Goal: Transaction & Acquisition: Download file/media

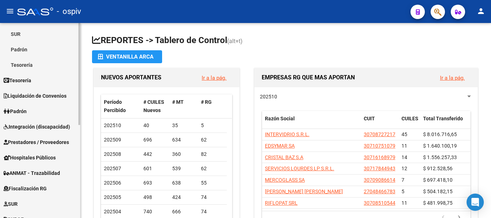
scroll to position [179, 0]
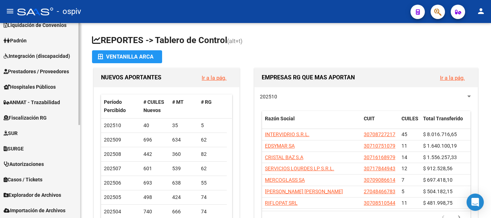
click at [46, 194] on span "Explorador de Archivos" at bounding box center [32, 195] width 57 height 8
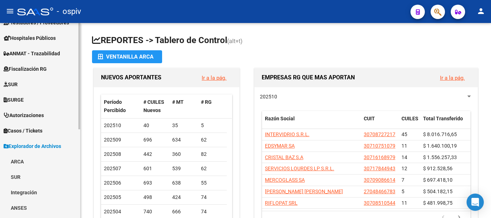
scroll to position [142, 0]
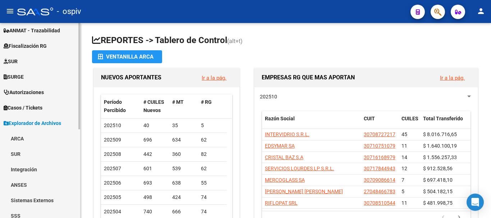
click at [15, 136] on link "ARCA" at bounding box center [40, 138] width 80 height 15
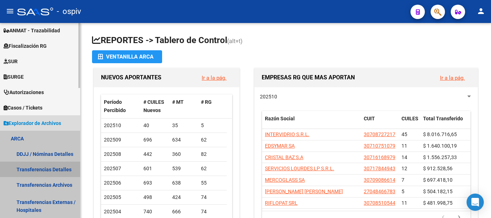
click at [40, 171] on link "Transferencias Detalles" at bounding box center [40, 169] width 80 height 15
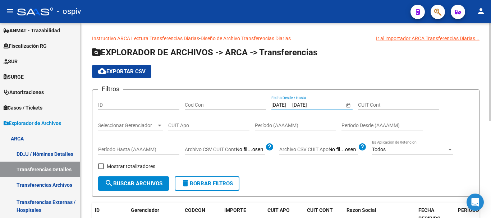
click at [308, 102] on input "[DATE]" at bounding box center [309, 105] width 35 height 6
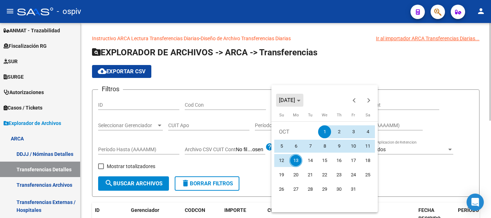
click at [300, 102] on span "[DATE]" at bounding box center [290, 100] width 22 height 5
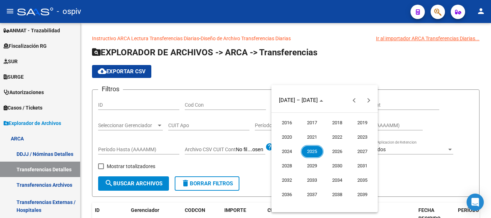
click at [313, 154] on span "2025" at bounding box center [312, 151] width 23 height 13
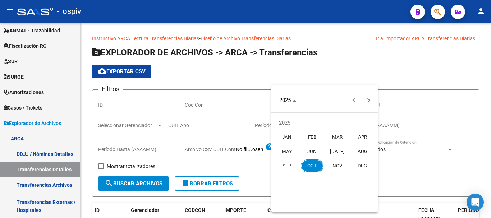
click at [309, 166] on span "OCT" at bounding box center [312, 166] width 23 height 13
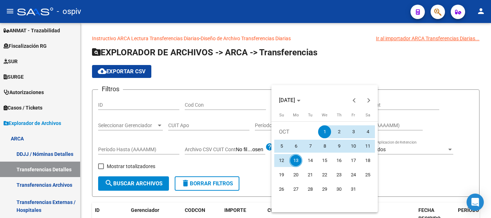
click at [296, 158] on span "13" at bounding box center [295, 160] width 13 height 13
type input "[DATE]"
click at [296, 158] on span "13" at bounding box center [295, 160] width 13 height 13
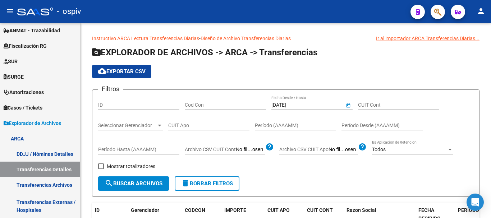
type input "[DATE]"
click at [133, 186] on span "search Buscar Archivos" at bounding box center [134, 183] width 58 height 6
click at [117, 69] on span "cloud_download Exportar CSV" at bounding box center [122, 71] width 48 height 6
click at [303, 105] on div "[DATE] [DATE] – [DATE] [DATE]" at bounding box center [307, 105] width 73 height 6
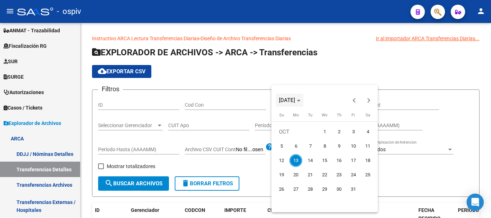
click at [303, 103] on span "Choose month and year" at bounding box center [289, 100] width 27 height 17
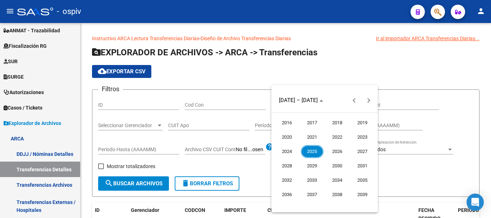
click at [308, 153] on span "2025" at bounding box center [312, 151] width 23 height 13
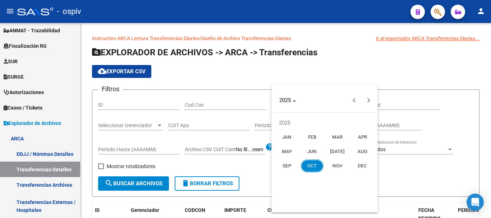
click at [307, 165] on span "OCT" at bounding box center [312, 166] width 23 height 13
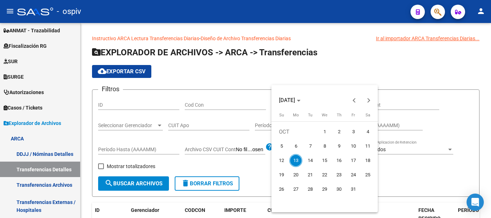
click at [294, 156] on span "13" at bounding box center [295, 160] width 13 height 13
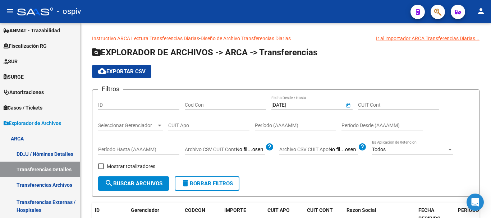
type input "[DATE]"
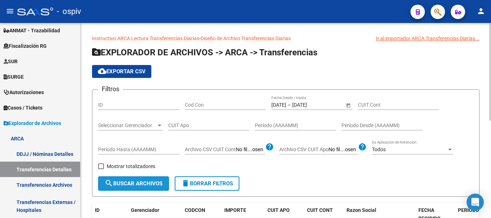
click at [138, 182] on span "search Buscar Archivos" at bounding box center [134, 183] width 58 height 6
click at [117, 72] on span "cloud_download Exportar CSV" at bounding box center [122, 71] width 48 height 6
drag, startPoint x: 383, startPoint y: 60, endPoint x: 369, endPoint y: 66, distance: 15.6
click at [384, 60] on app-list-header "EXPLORADOR DE ARCHIVOS -> ARCA -> Transferencias cloud_download Exportar CSV Fi…" at bounding box center [285, 122] width 387 height 150
